Goal: Task Accomplishment & Management: Use online tool/utility

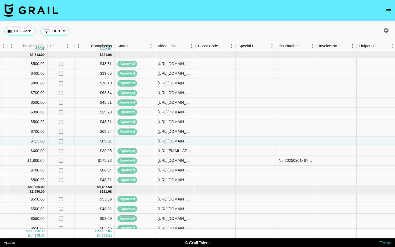
scroll to position [0, 374]
click at [292, 142] on div at bounding box center [296, 142] width 40 height 10
type input "5kgOy4P"
click at [325, 140] on div at bounding box center [336, 142] width 40 height 10
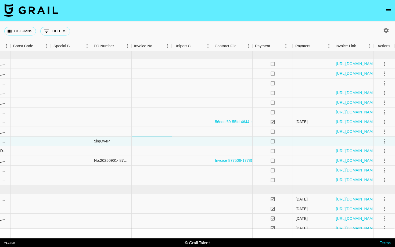
scroll to position [0, 558]
click at [385, 139] on icon "select merge strategy" at bounding box center [384, 141] width 6 height 6
click at [375, 189] on div "Approve" at bounding box center [373, 192] width 16 height 6
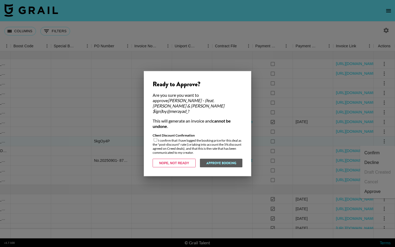
click at [154, 138] on input "checkbox" at bounding box center [155, 139] width 3 height 3
checkbox input "true"
click at [223, 159] on button "Approve Booking" at bounding box center [221, 163] width 43 height 9
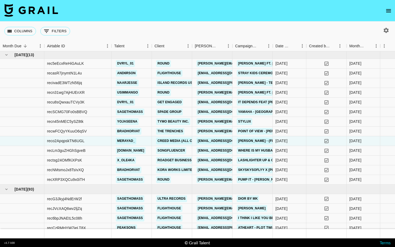
scroll to position [0, 0]
click at [79, 141] on div "reco2ApqpskTN6UGL" at bounding box center [66, 140] width 38 height 5
copy div "reco2ApqpskTN6UGL"
